Goal: Task Accomplishment & Management: Use online tool/utility

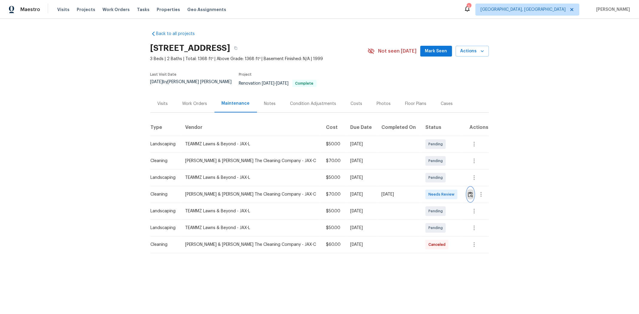
click at [454, 192] on img "button" at bounding box center [470, 195] width 5 height 6
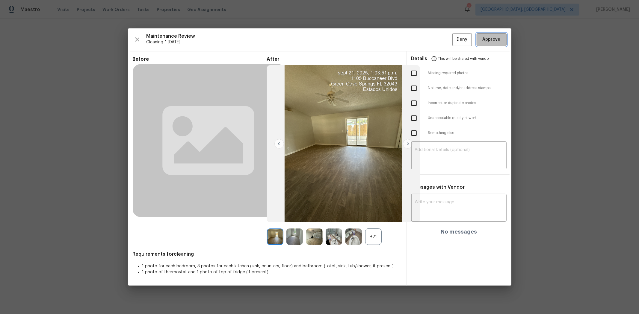
click at [454, 43] on span "Approve" at bounding box center [491, 39] width 18 height 7
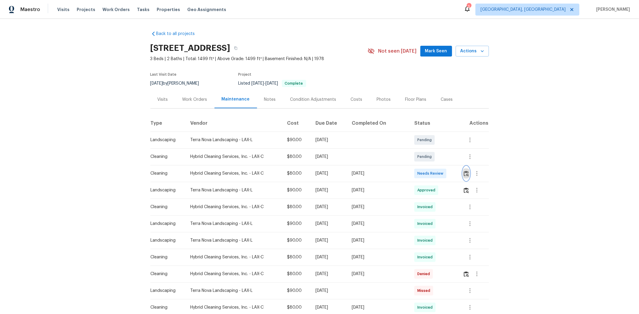
click at [454, 170] on button "button" at bounding box center [466, 173] width 7 height 14
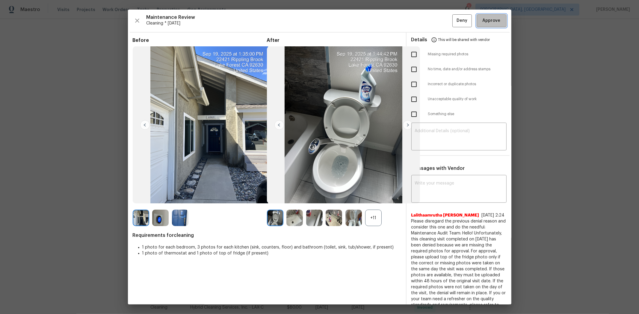
drag, startPoint x: 482, startPoint y: 15, endPoint x: 475, endPoint y: 16, distance: 7.2
click at [454, 14] on button "Approve" at bounding box center [491, 20] width 30 height 13
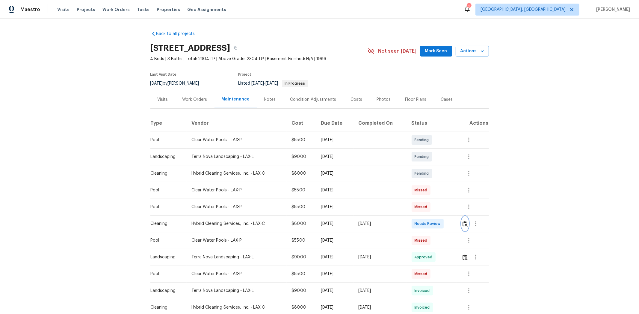
click at [454, 210] on img "button" at bounding box center [464, 224] width 5 height 6
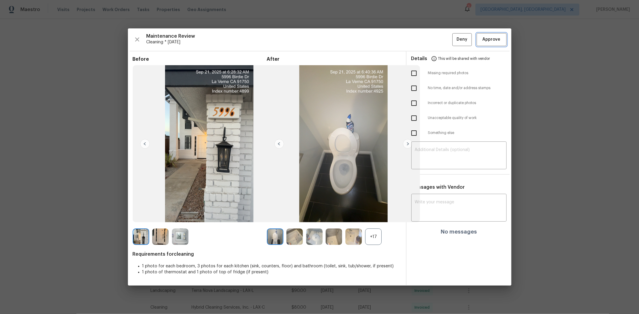
click at [454, 35] on button "Approve" at bounding box center [491, 39] width 30 height 13
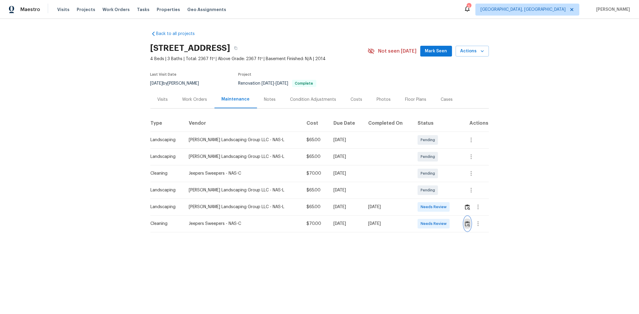
click at [454, 210] on button "button" at bounding box center [467, 224] width 7 height 14
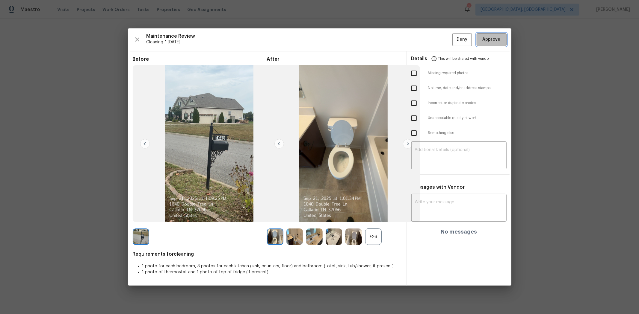
click at [454, 40] on span "Approve" at bounding box center [491, 39] width 18 height 7
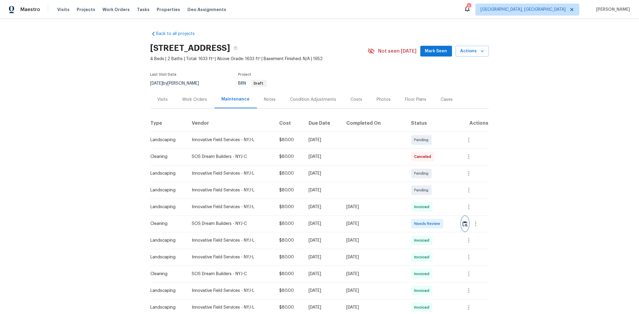
click at [454, 210] on img "button" at bounding box center [464, 224] width 5 height 6
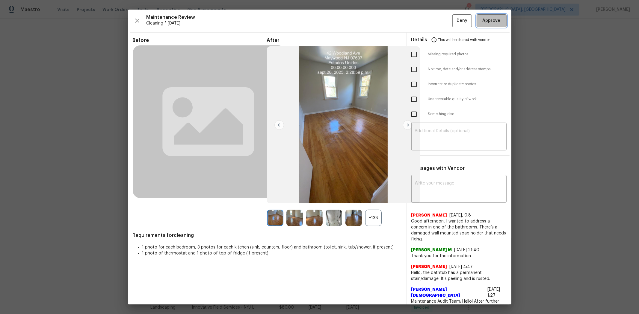
click at [454, 25] on button "Approve" at bounding box center [491, 20] width 30 height 13
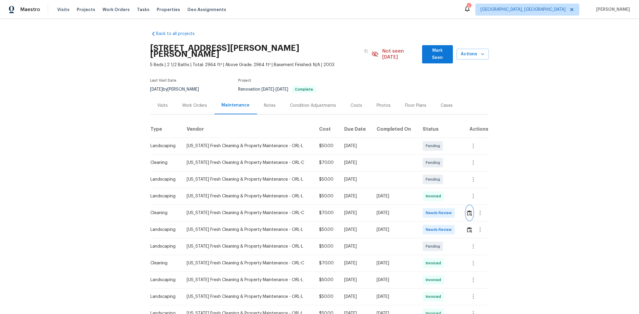
click at [454, 210] on img "button" at bounding box center [469, 213] width 5 height 6
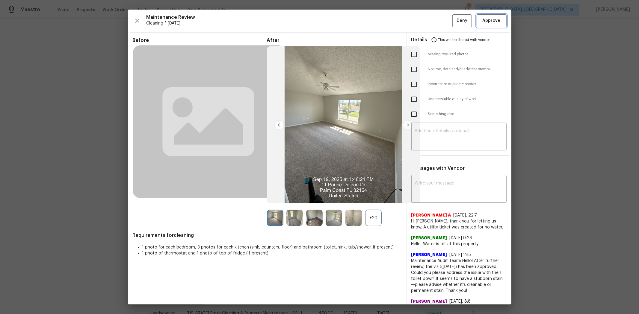
drag, startPoint x: 491, startPoint y: 26, endPoint x: 487, endPoint y: 22, distance: 6.6
click at [454, 26] on button "Approve" at bounding box center [491, 20] width 30 height 13
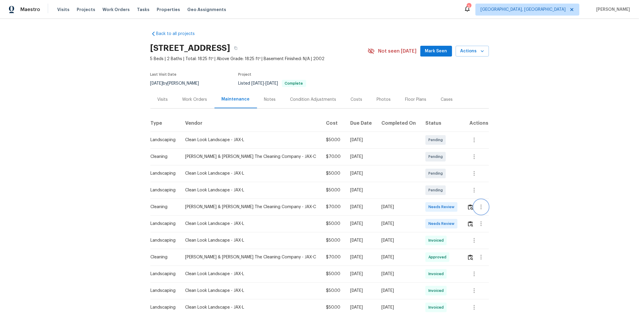
click at [454, 208] on button "button" at bounding box center [481, 207] width 14 height 14
click at [454, 207] on div at bounding box center [319, 157] width 639 height 314
click at [454, 206] on img "button" at bounding box center [470, 207] width 5 height 6
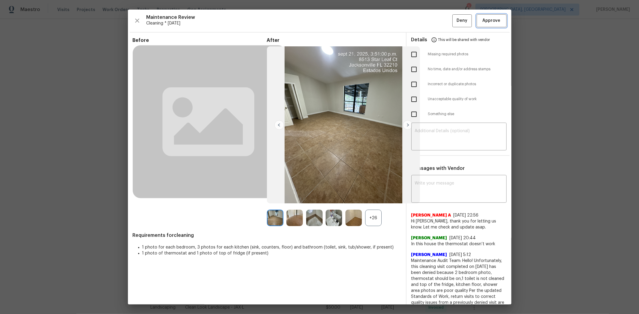
click at [454, 20] on span "Approve" at bounding box center [491, 20] width 18 height 7
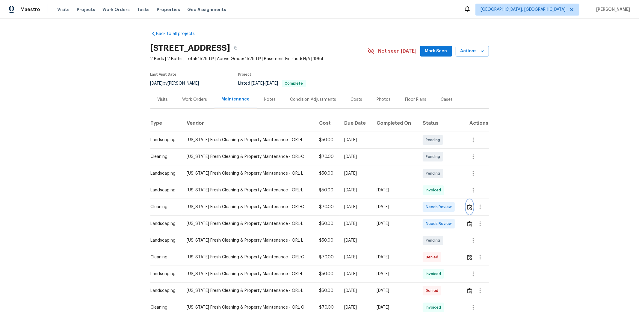
click at [454, 210] on button "button" at bounding box center [469, 207] width 7 height 14
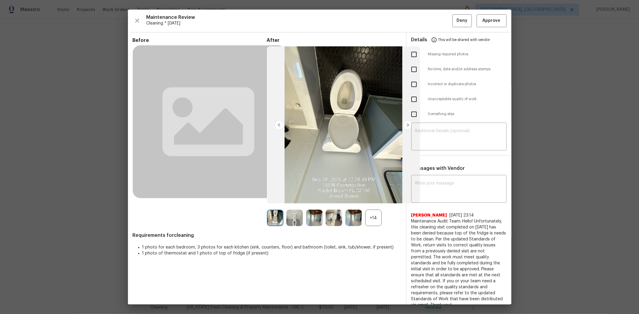
click at [409, 54] on input "checkbox" at bounding box center [413, 54] width 13 height 13
checkbox input "true"
click at [432, 139] on textarea at bounding box center [459, 137] width 88 height 17
paste textarea "Maintenance Audit Team: Hello! Unfortunately, this cleaning visit completed on …"
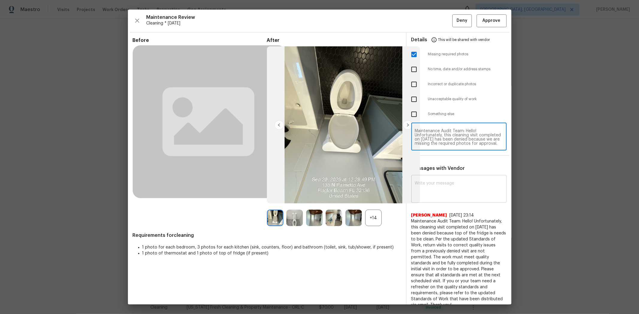
type textarea "Maintenance Audit Team: Hello! Unfortunately, this cleaning visit completed on …"
click at [454, 187] on textarea at bounding box center [459, 189] width 88 height 17
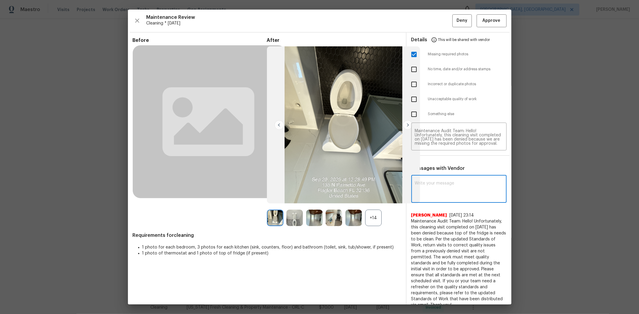
paste textarea "Maintenance Audit Team: Hello! Unfortunately, this cleaning visit completed on …"
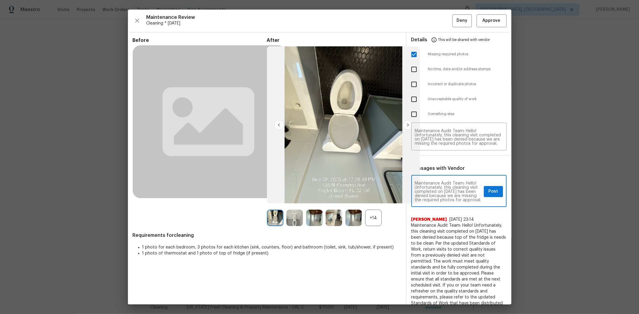
type textarea "Maintenance Audit Team: Hello! Unfortunately, this cleaning visit completed on …"
click at [454, 195] on span "Post" at bounding box center [493, 191] width 10 height 7
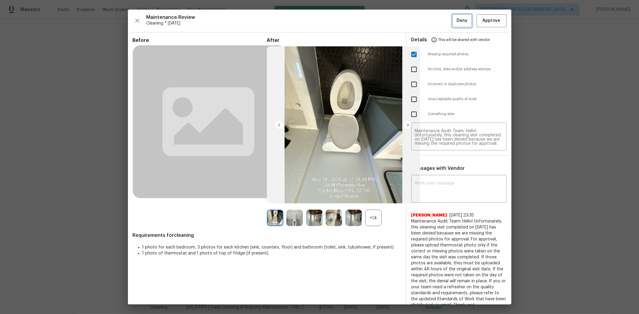
click at [454, 20] on span "Deny" at bounding box center [461, 20] width 11 height 7
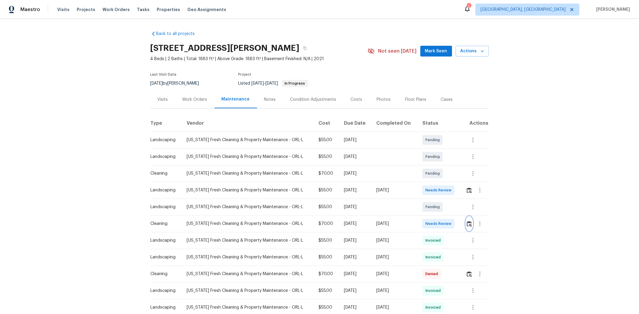
click at [468, 225] on img "button" at bounding box center [468, 224] width 5 height 6
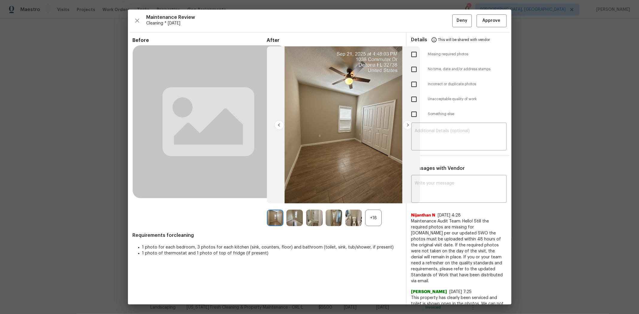
click at [408, 101] on input "checkbox" at bounding box center [413, 99] width 13 height 13
checkbox input "true"
click at [437, 138] on textarea at bounding box center [459, 137] width 88 height 17
paste textarea "Maintenance Audit Team: Hello! Unfortunately, this cleaning visit completed on …"
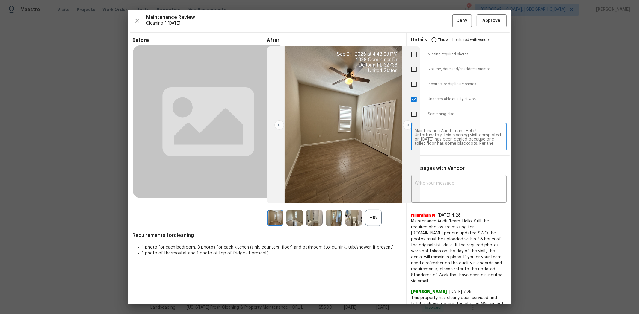
click at [450, 135] on textarea "Maintenance Audit Team: Hello! Unfortunately, this cleaning visit completed on …" at bounding box center [459, 137] width 88 height 17
type textarea "Maintenance Audit Team: Hello! Unfortunately, this cleaning visit completed on …"
click at [456, 180] on div "x ​" at bounding box center [458, 190] width 95 height 26
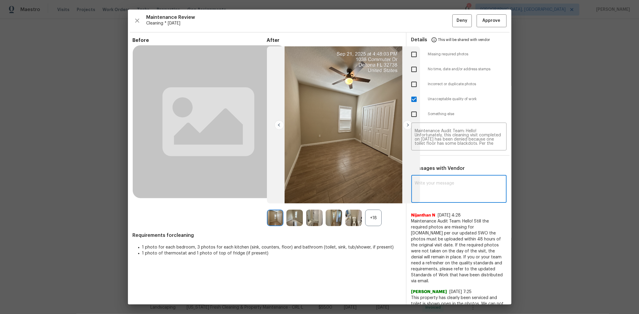
paste textarea "Maintenance Audit Team: Hello! Unfortunately, this cleaning visit completed on …"
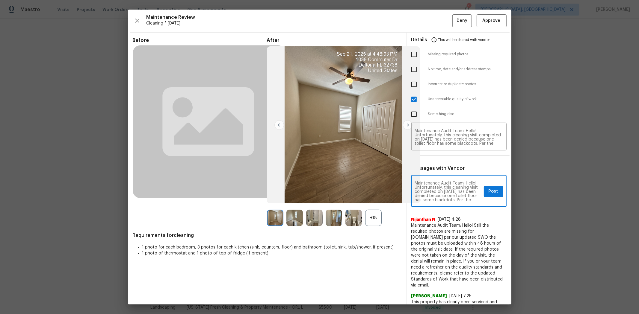
scroll to position [79, 0]
type textarea "Maintenance Audit Team: Hello! Unfortunately, this cleaning visit completed on …"
click at [484, 193] on button "Post" at bounding box center [493, 191] width 19 height 11
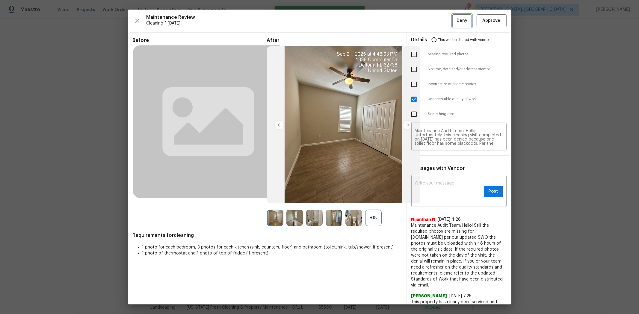
scroll to position [0, 0]
click at [456, 23] on span "Deny" at bounding box center [461, 20] width 11 height 7
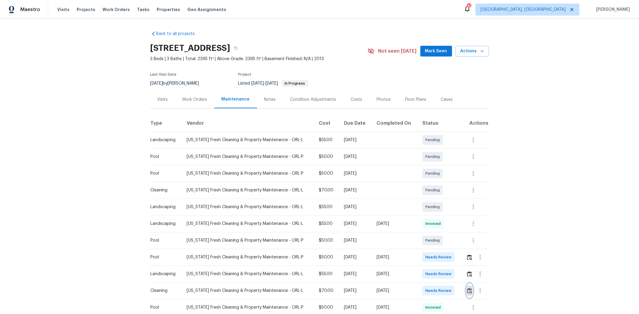
click at [454, 210] on img "button" at bounding box center [469, 291] width 5 height 6
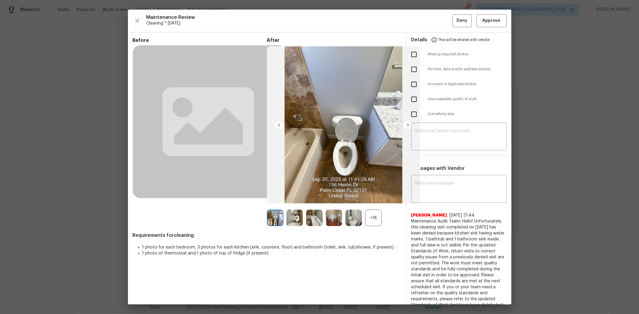
click at [410, 56] on input "checkbox" at bounding box center [413, 54] width 13 height 13
checkbox input "true"
click at [437, 134] on textarea at bounding box center [459, 137] width 88 height 17
paste textarea "Maintenance Audit Team: Hello! Unfortunately, this cleaning visit completed on …"
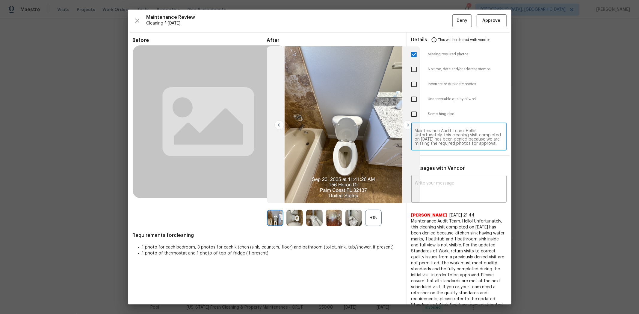
click at [454, 135] on textarea "Maintenance Audit Team: Hello! Unfortunately, this cleaning visit completed on …" at bounding box center [459, 137] width 88 height 17
type textarea "Maintenance Audit Team: Hello! Unfortunately, this cleaning visit completed on …"
click at [431, 189] on textarea at bounding box center [459, 189] width 88 height 17
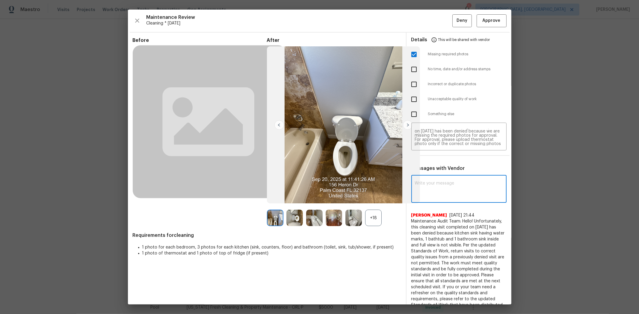
paste textarea "Maintenance Audit Team: Hello! Unfortunately, this cleaning visit completed on …"
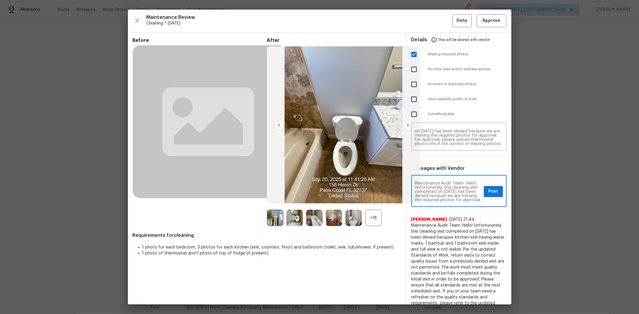
scroll to position [84, 0]
type textarea "Maintenance Audit Team: Hello! Unfortunately, this cleaning visit completed on …"
click at [454, 192] on span "Post" at bounding box center [493, 191] width 10 height 7
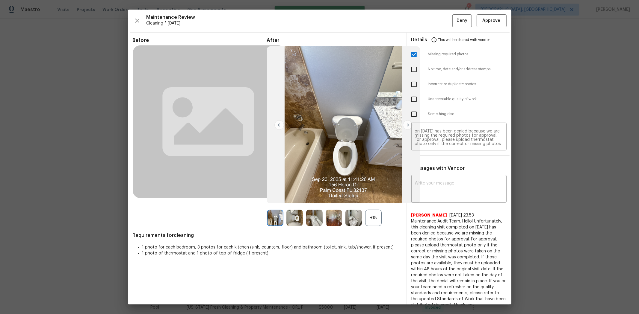
scroll to position [0, 0]
click at [452, 23] on button "Deny" at bounding box center [461, 20] width 19 height 13
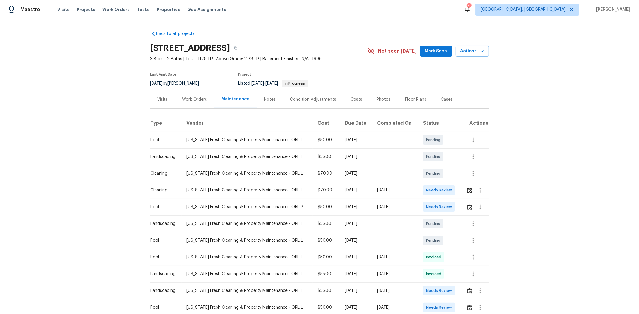
click at [433, 195] on tr "Cleaning [US_STATE] Fresh Cleaning & Property Maintenance - ORL-L $70.00 [DATE]…" at bounding box center [319, 190] width 338 height 17
click at [453, 192] on div "Needs Review" at bounding box center [439, 191] width 32 height 10
click at [454, 190] on img "button" at bounding box center [469, 191] width 5 height 6
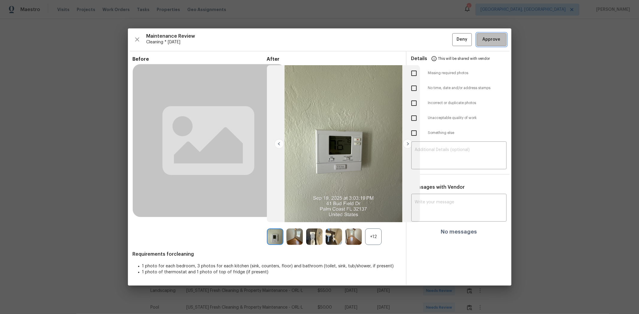
click at [454, 41] on span "Approve" at bounding box center [491, 39] width 18 height 7
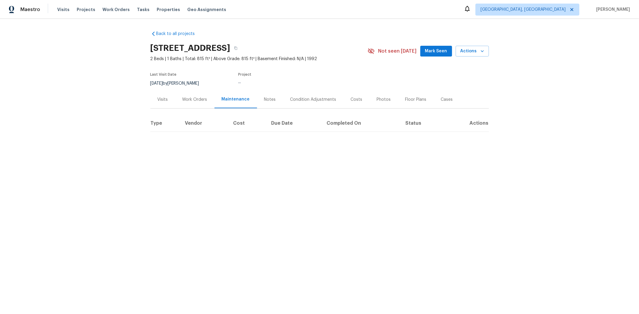
click at [230, 45] on h2 "1914 NW 143rd Ave Apt 25, Portland, OR 97229" at bounding box center [190, 48] width 80 height 6
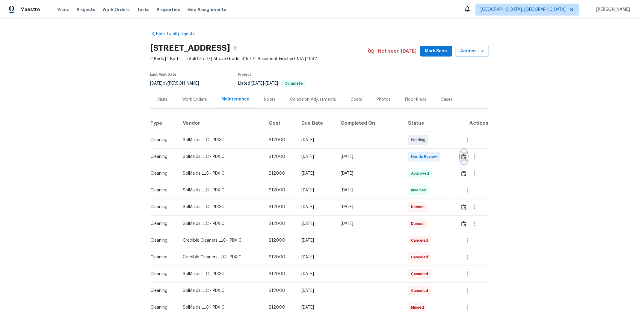
click at [454, 156] on img "button" at bounding box center [463, 157] width 5 height 6
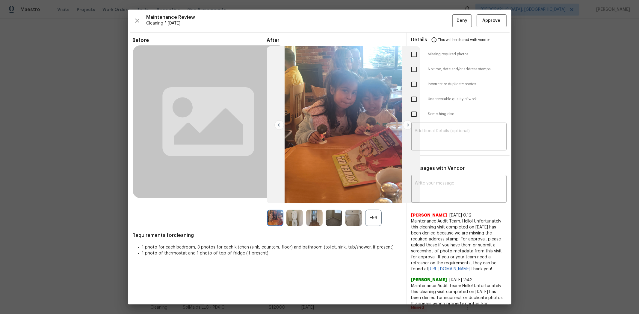
click at [411, 95] on input "checkbox" at bounding box center [413, 99] width 13 height 13
checkbox input "true"
click at [454, 133] on textarea at bounding box center [459, 137] width 88 height 17
paste textarea "Maintenance Audit Team: Hello! Unfortunately, this cleaning visit completed on …"
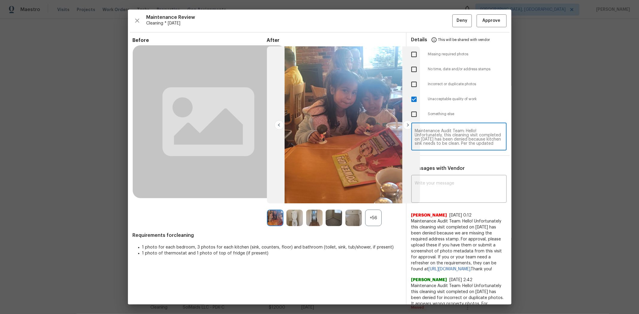
click at [454, 132] on textarea "Maintenance Audit Team: Hello! Unfortunately, this cleaning visit completed on …" at bounding box center [459, 137] width 88 height 17
type textarea "Maintenance Audit Team: Hello! Unfortunately, this cleaning visit completed on …"
click at [436, 180] on div "x ​" at bounding box center [458, 190] width 95 height 26
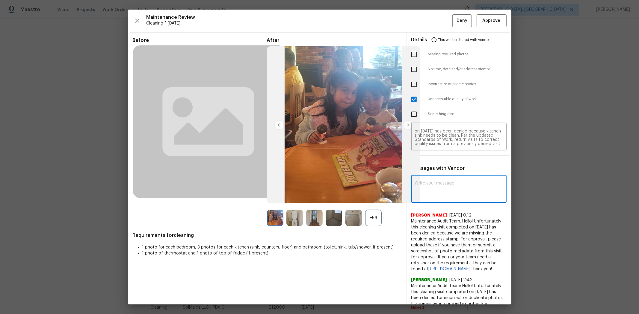
paste textarea "Maintenance Audit Team: Hello! Unfortunately, this cleaning visit completed on …"
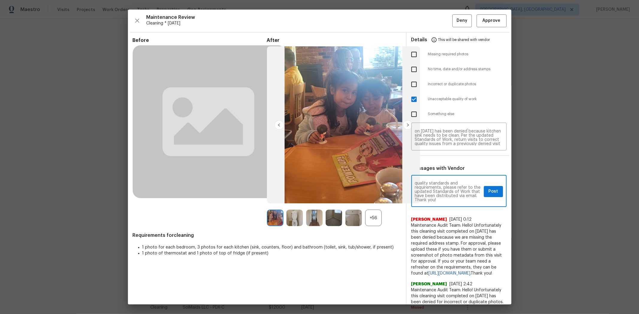
type textarea "Maintenance Audit Team: Hello! Unfortunately, this cleaning visit completed on …"
click at [454, 192] on span "Post" at bounding box center [493, 191] width 10 height 7
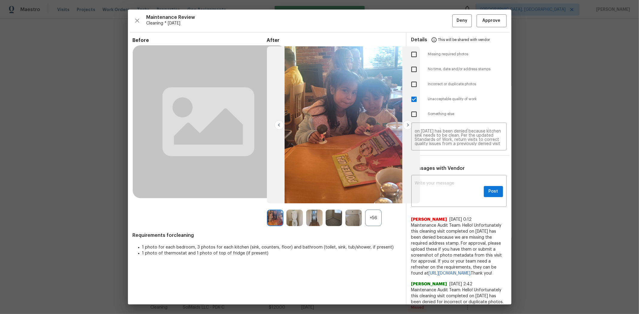
scroll to position [0, 0]
click at [454, 21] on span "Deny" at bounding box center [461, 20] width 11 height 7
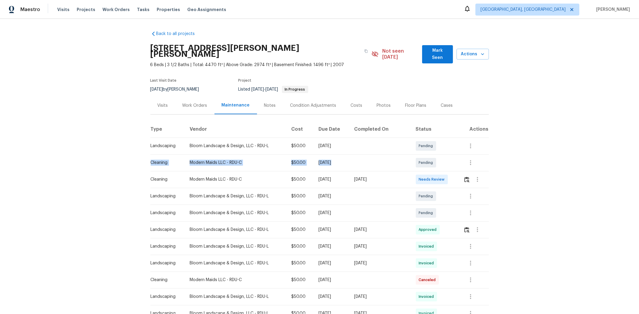
drag, startPoint x: 215, startPoint y: 158, endPoint x: 371, endPoint y: 158, distance: 156.3
click at [371, 158] on tr "Cleaning Modern Maids LLC - RDU-C $50.00 [DATE] Pending" at bounding box center [319, 162] width 338 height 17
drag, startPoint x: 444, startPoint y: 155, endPoint x: 471, endPoint y: 152, distance: 26.9
click at [454, 154] on tr "Cleaning Modern Maids LLC - RDU-C $50.00 [DATE] Pending" at bounding box center [319, 162] width 338 height 17
click at [454, 157] on button "button" at bounding box center [470, 163] width 14 height 14
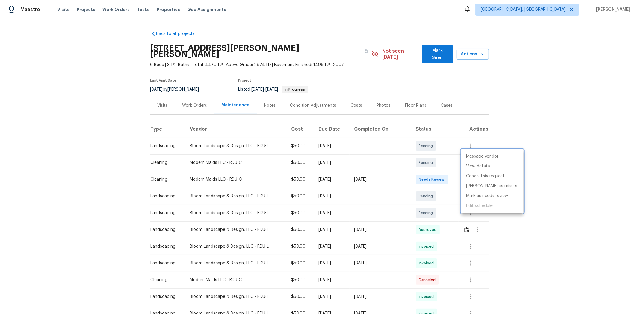
click at [443, 156] on div at bounding box center [319, 157] width 639 height 314
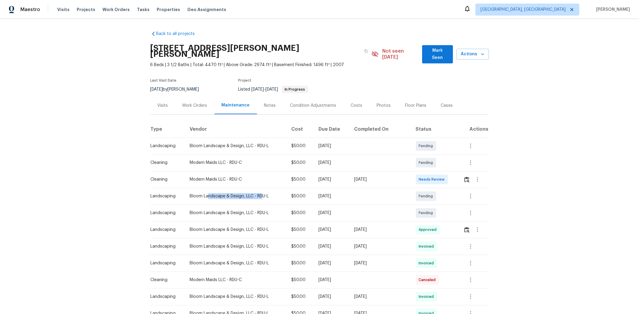
drag, startPoint x: 206, startPoint y: 184, endPoint x: 342, endPoint y: 184, distance: 136.5
click at [293, 188] on tr "Landscaping Bloom Landscape & Design, LLC - RDU-L $50.00 [DATE] Pending" at bounding box center [319, 196] width 338 height 17
drag, startPoint x: 367, startPoint y: 184, endPoint x: 387, endPoint y: 183, distance: 19.8
click at [384, 188] on td at bounding box center [379, 196] width 61 height 17
click at [412, 188] on td "Pending" at bounding box center [435, 196] width 48 height 17
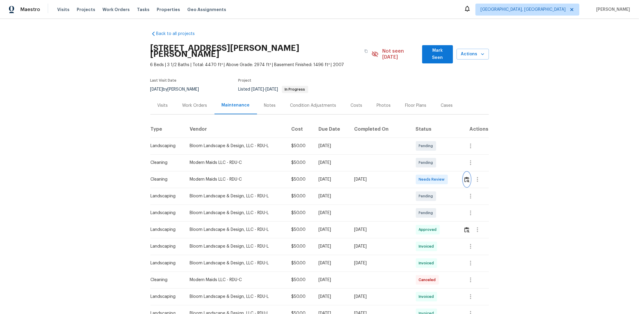
click at [454, 177] on img "button" at bounding box center [466, 180] width 5 height 6
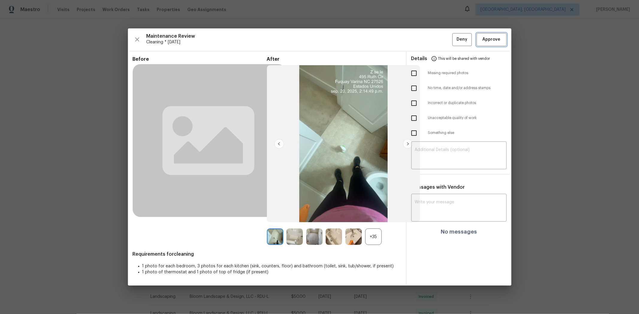
drag, startPoint x: 493, startPoint y: 43, endPoint x: 463, endPoint y: 31, distance: 31.8
click at [454, 42] on span "Approve" at bounding box center [491, 39] width 18 height 7
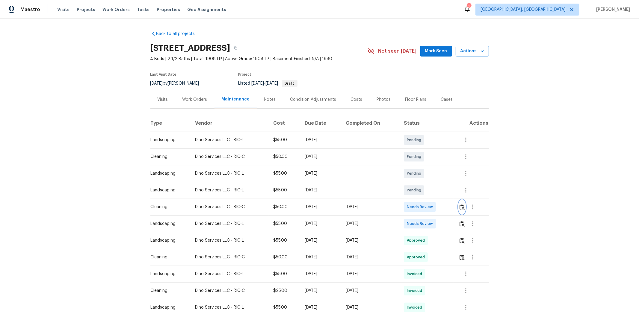
click at [454, 210] on img "button" at bounding box center [461, 207] width 5 height 6
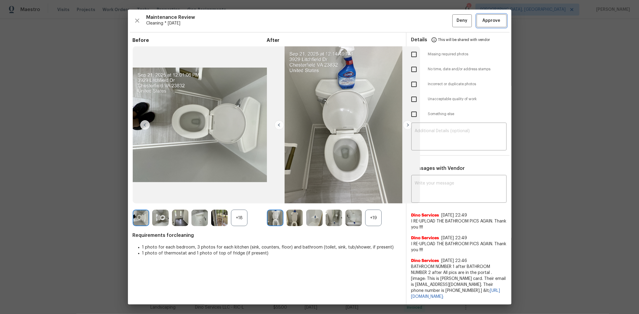
click at [454, 18] on span "Approve" at bounding box center [491, 20] width 20 height 7
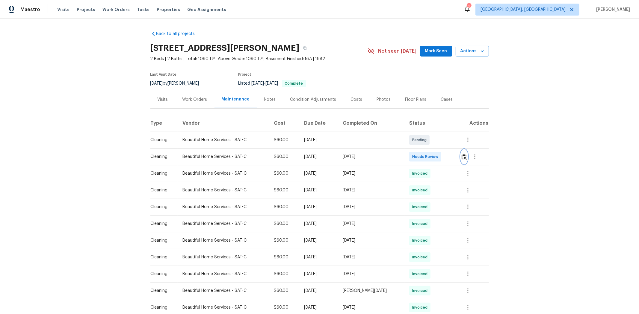
click at [454, 158] on img "button" at bounding box center [463, 157] width 5 height 6
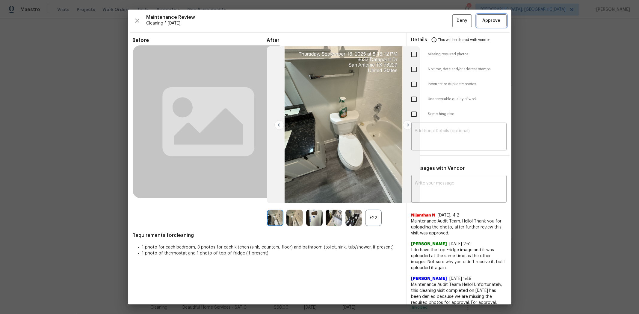
click at [454, 18] on span "Approve" at bounding box center [491, 20] width 18 height 7
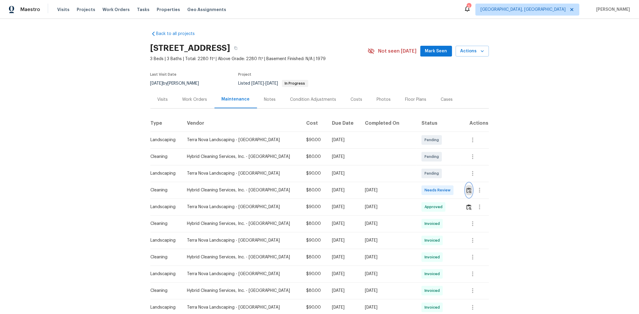
click at [343, 192] on button "button" at bounding box center [468, 190] width 7 height 14
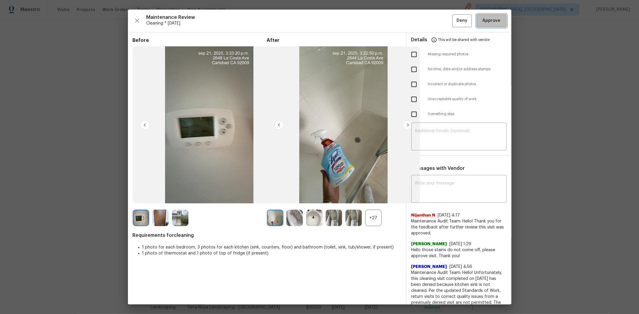
click at [343, 22] on span "Approve" at bounding box center [491, 20] width 18 height 7
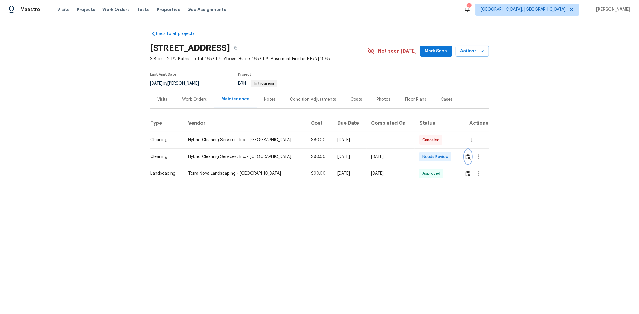
click at [454, 159] on img "button" at bounding box center [467, 157] width 5 height 6
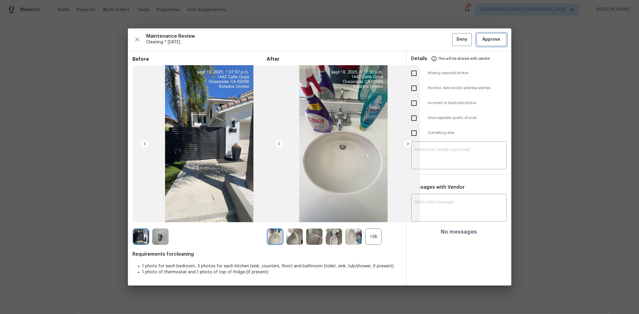
click at [454, 39] on span "Approve" at bounding box center [491, 39] width 18 height 7
